Goal: Task Accomplishment & Management: Use online tool/utility

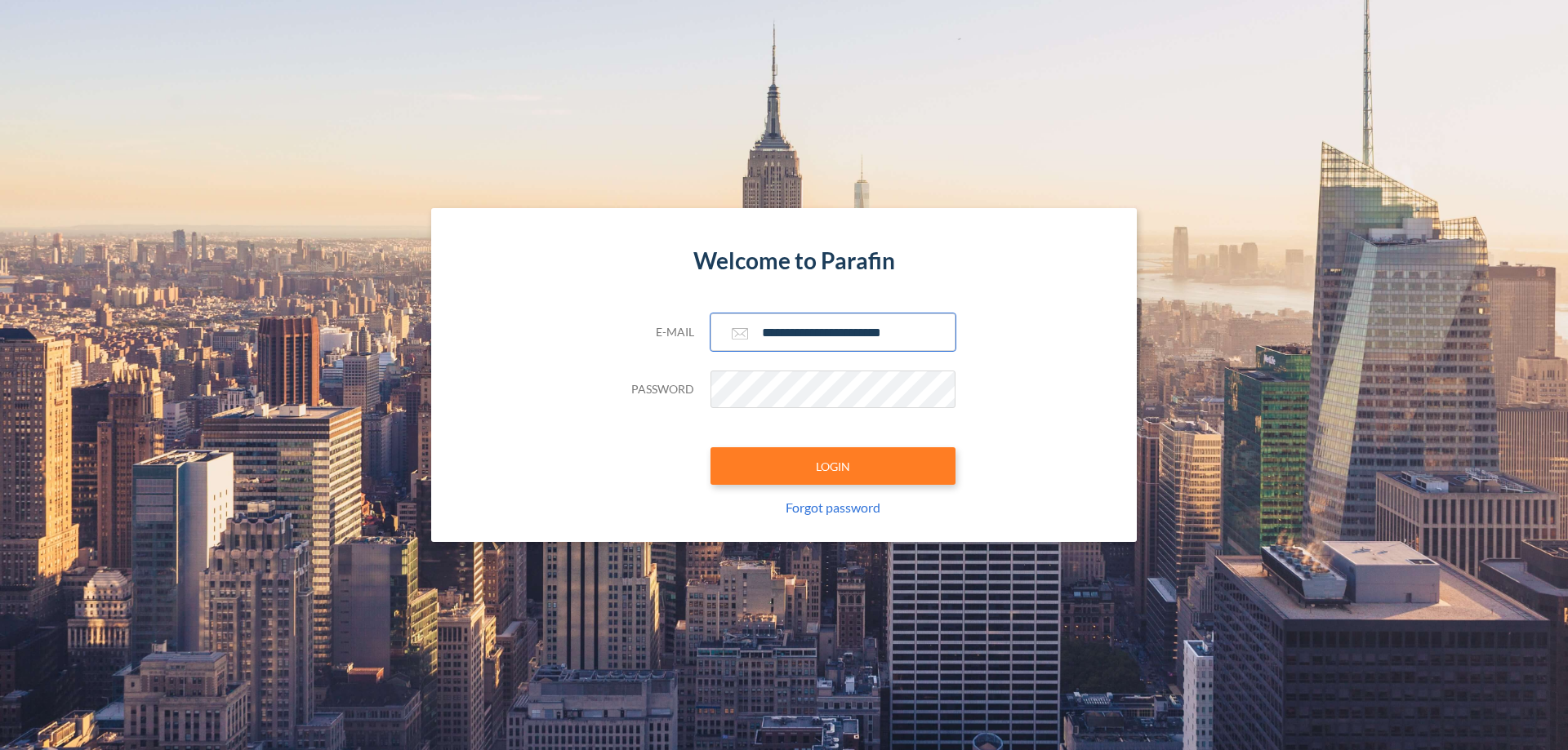
type input "**********"
click at [833, 466] on button "LOGIN" at bounding box center [833, 466] width 245 height 38
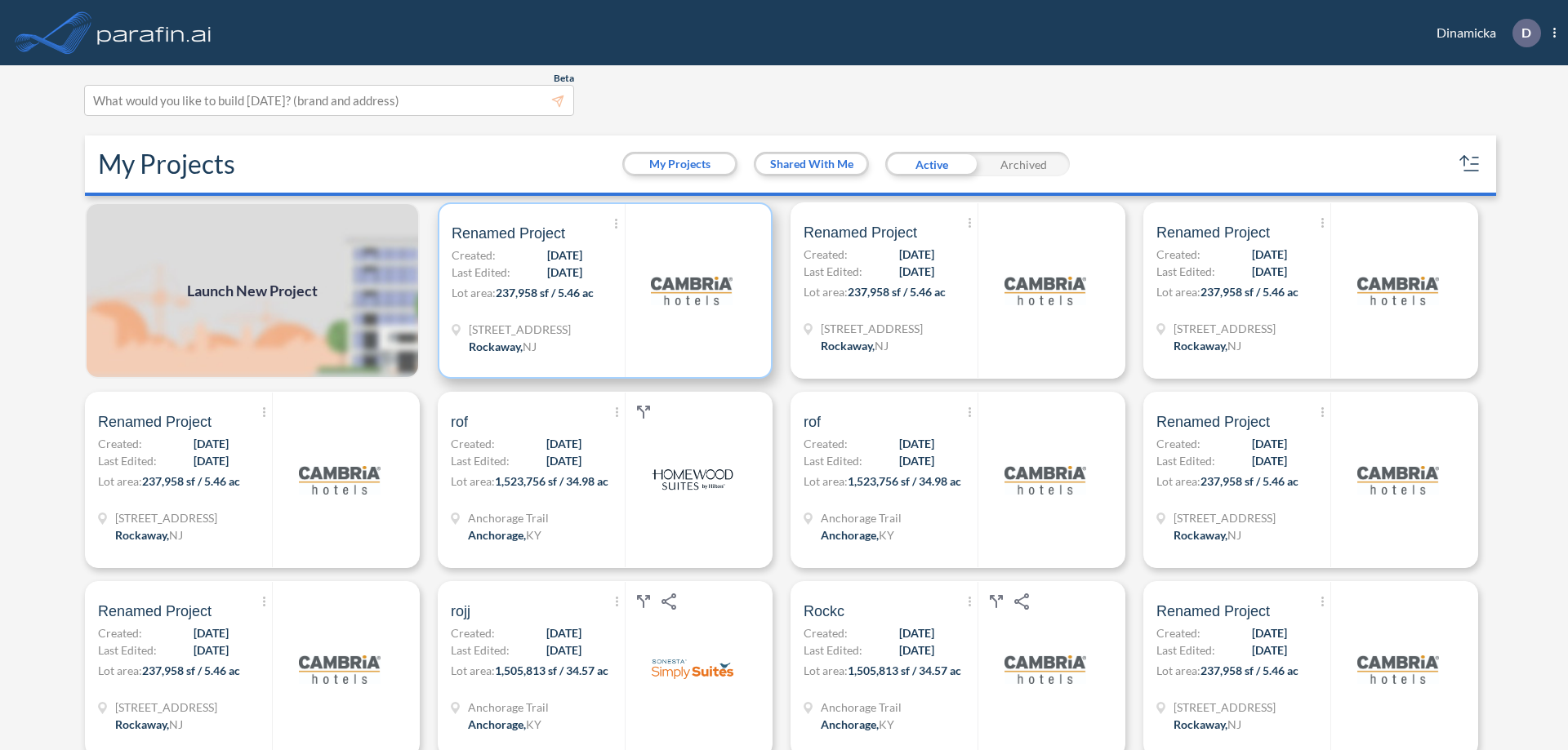
scroll to position [4, 0]
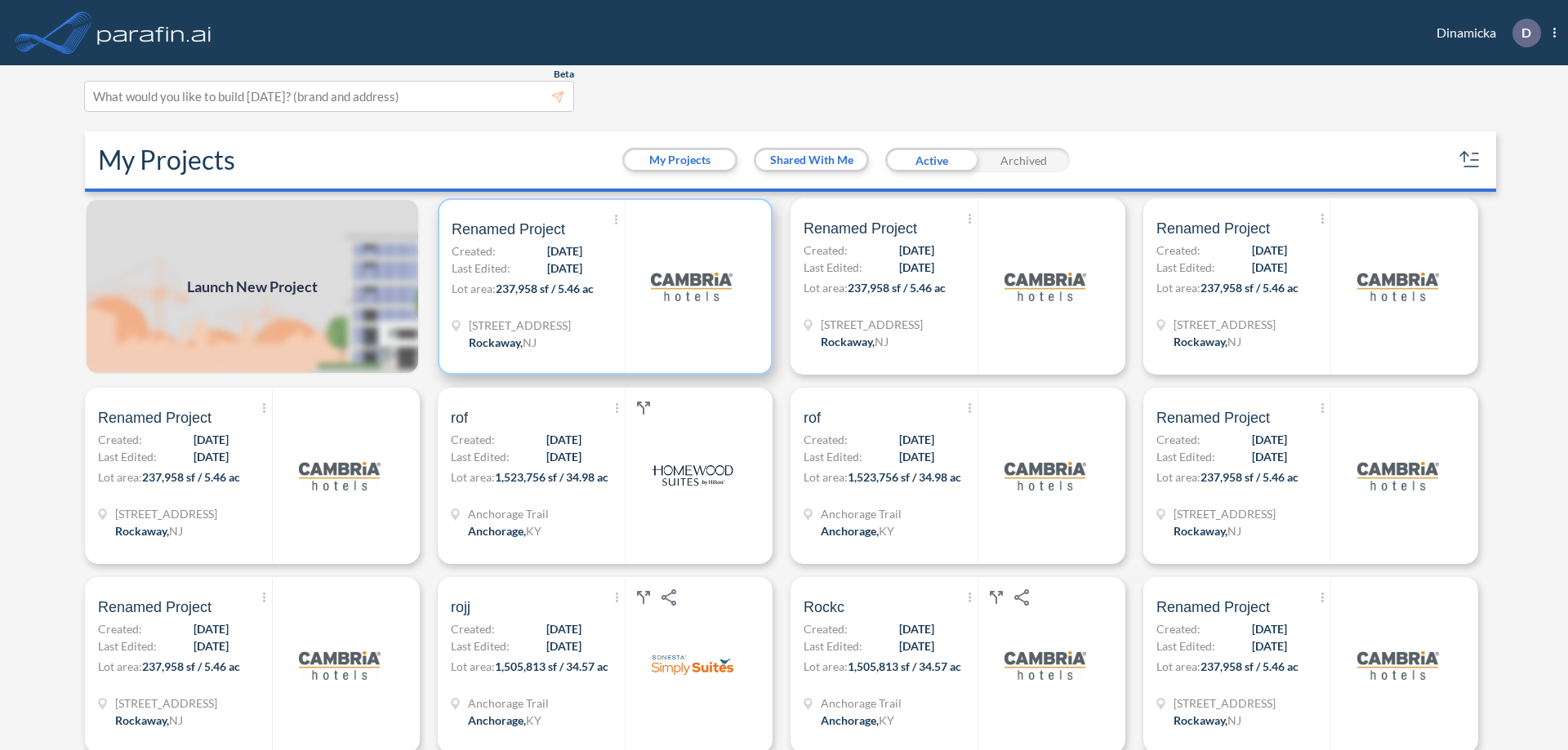
click at [601, 286] on p "Lot area: 237,958 sf / 5.46 ac" at bounding box center [538, 291] width 173 height 24
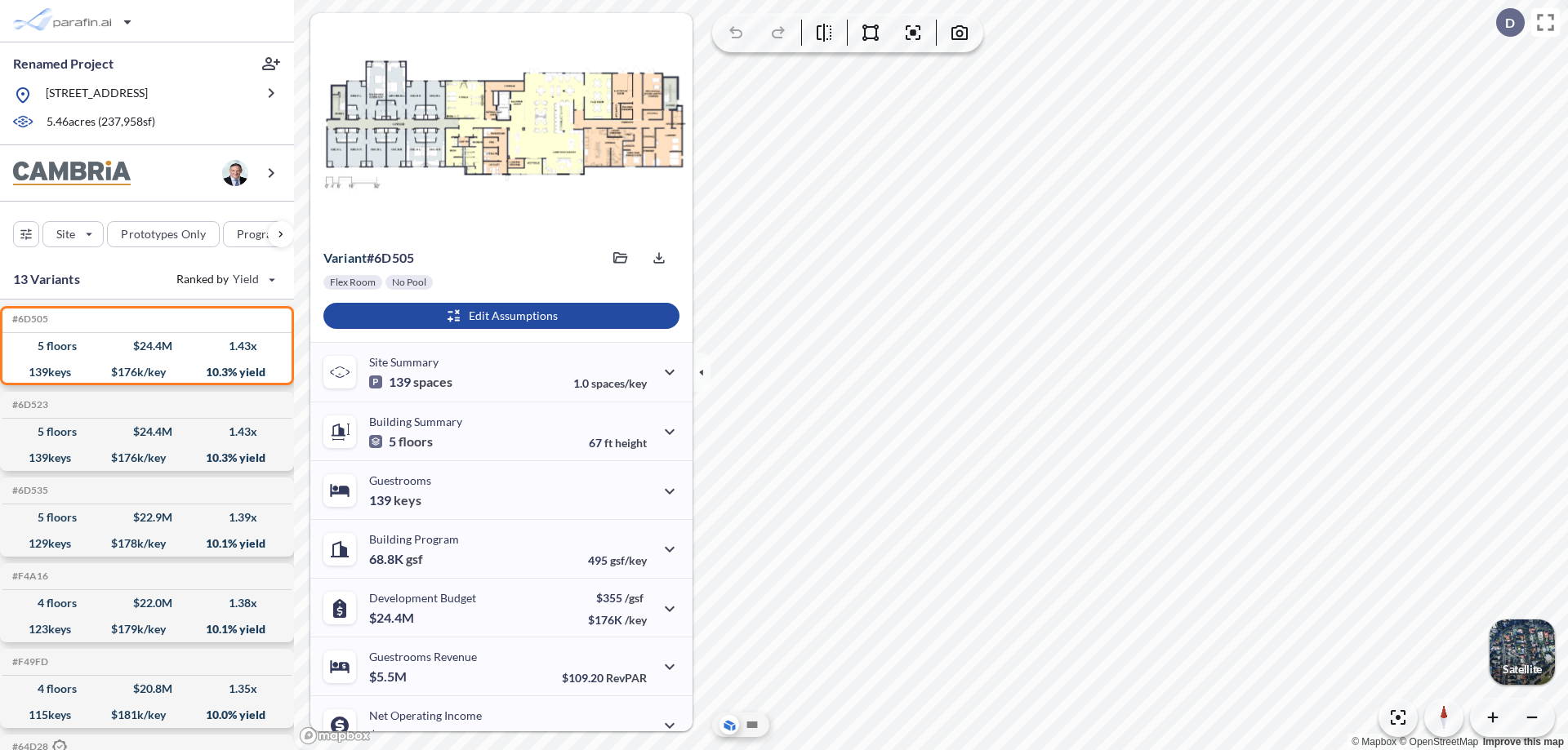
scroll to position [82, 0]
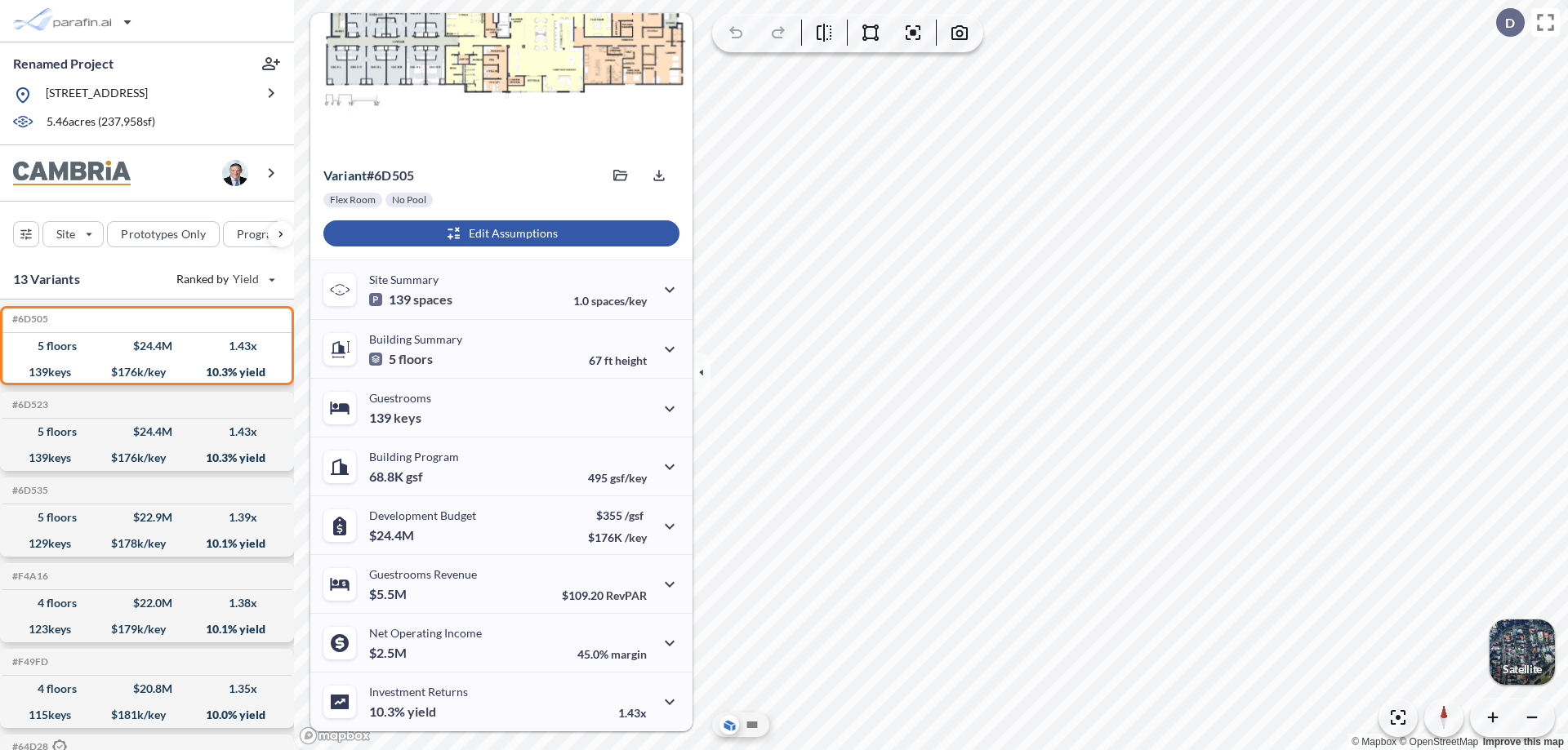
click at [499, 233] on div "button" at bounding box center [501, 233] width 356 height 27
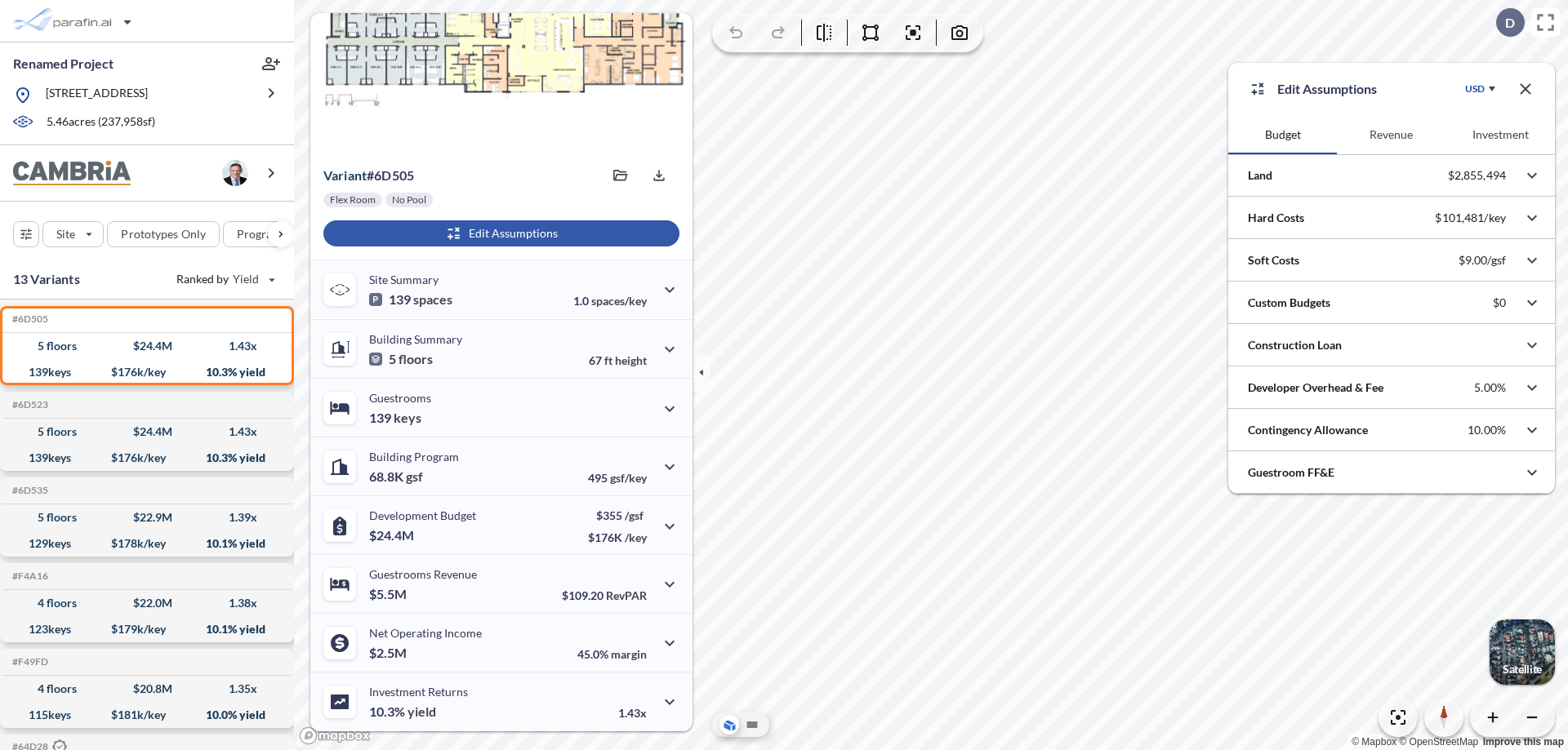
click at [1391, 135] on button "Revenue" at bounding box center [1391, 134] width 108 height 39
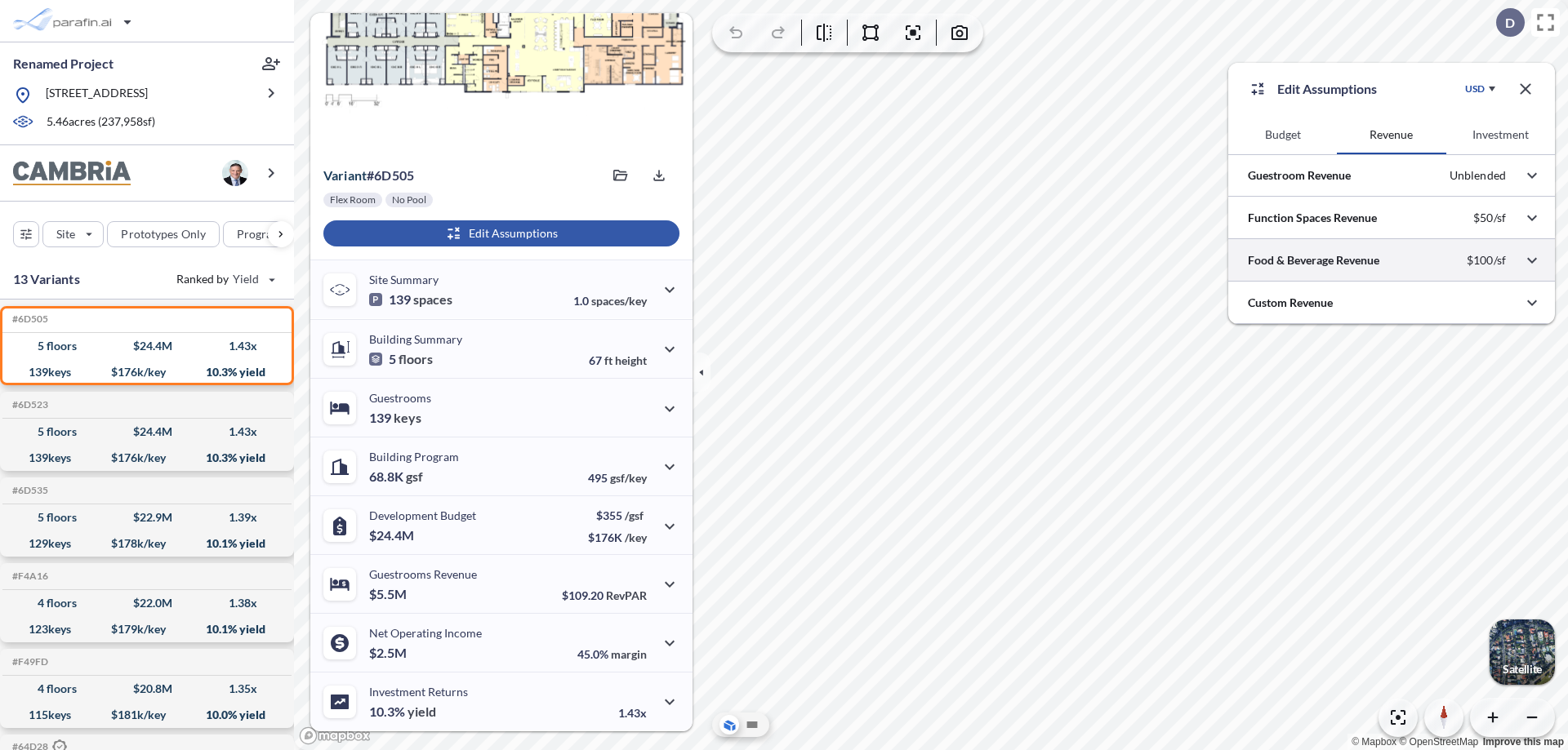
click at [1392, 261] on div at bounding box center [1391, 260] width 326 height 42
